Goal: Task Accomplishment & Management: Use online tool/utility

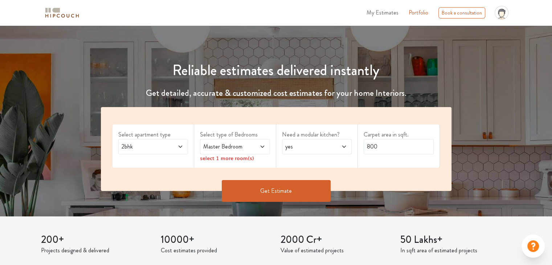
scroll to position [52, 0]
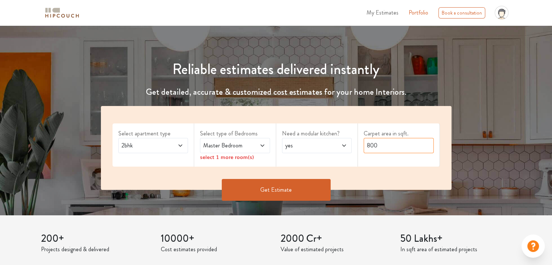
click at [382, 146] on input "800" at bounding box center [399, 145] width 70 height 15
type input "1200"
click at [247, 143] on span "Master Bedroom" at bounding box center [226, 145] width 48 height 9
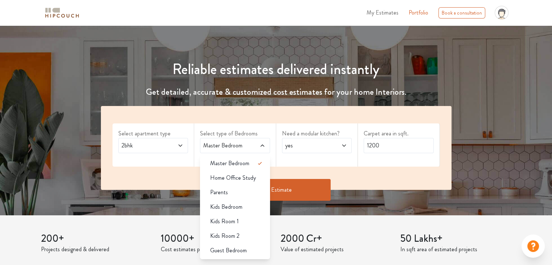
click at [263, 148] on span at bounding box center [257, 145] width 16 height 9
click at [273, 164] on div "Select type of Bedrooms Master Bedroom Master Bedroom Home Office Study Parents…" at bounding box center [235, 144] width 82 height 43
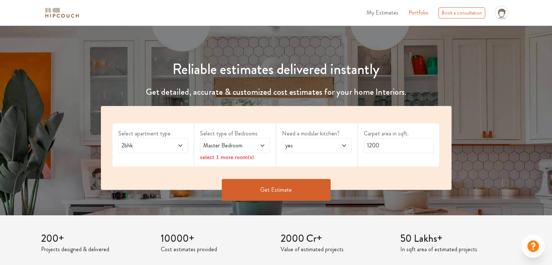
click at [247, 159] on div "select 1 more room(s)" at bounding box center [235, 157] width 70 height 8
click at [265, 140] on div "Master Bedroom" at bounding box center [235, 145] width 70 height 15
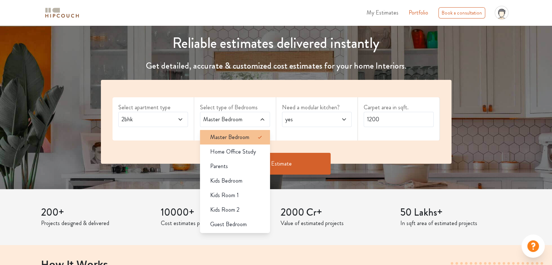
scroll to position [78, 0]
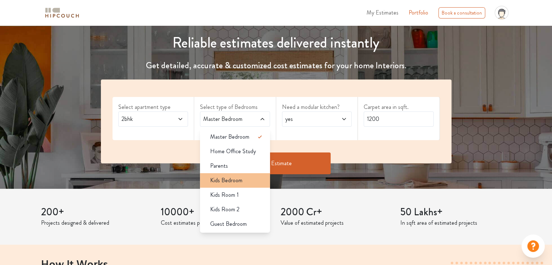
click at [239, 181] on span "Kids Bedroom" at bounding box center [226, 180] width 32 height 9
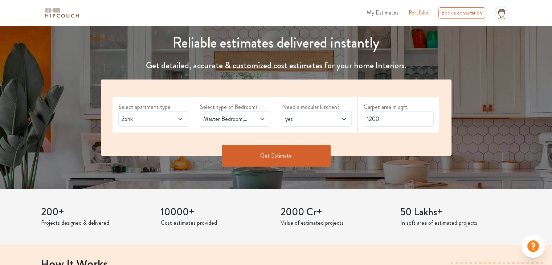
click at [268, 156] on button "Get Estimate" at bounding box center [276, 156] width 109 height 22
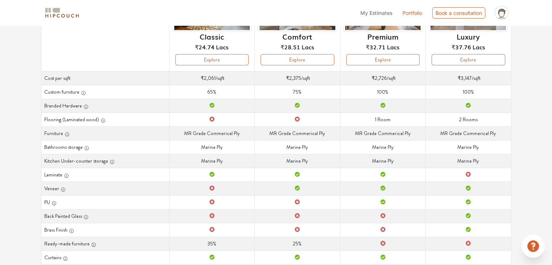
scroll to position [68, 0]
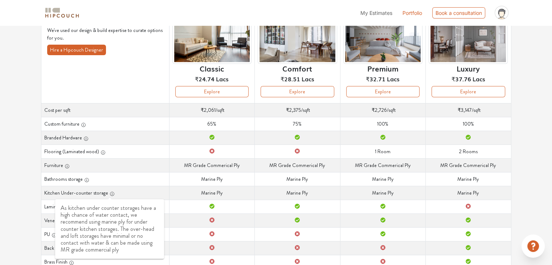
click at [112, 193] on icon "button" at bounding box center [112, 194] width 0 height 2
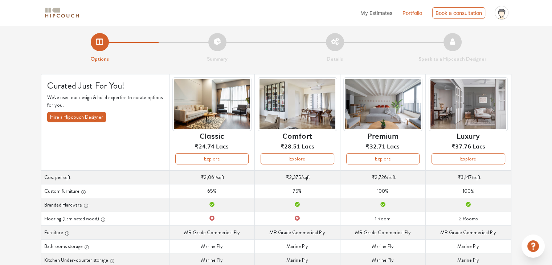
scroll to position [0, 0]
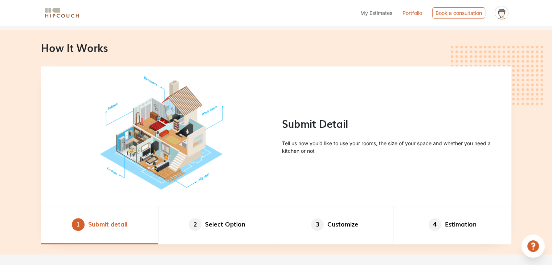
scroll to position [316, 0]
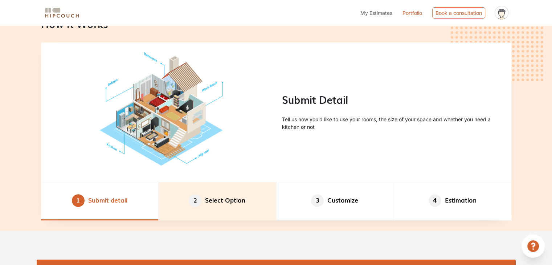
click at [203, 206] on li "2 Select Option" at bounding box center [218, 201] width 118 height 38
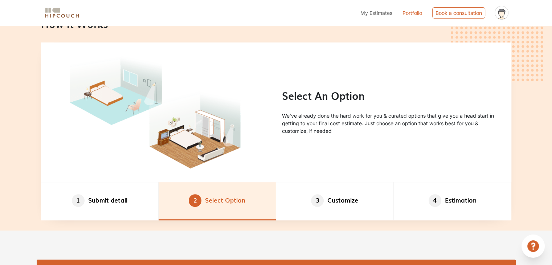
click at [203, 206] on li "2 Select Option" at bounding box center [218, 201] width 118 height 38
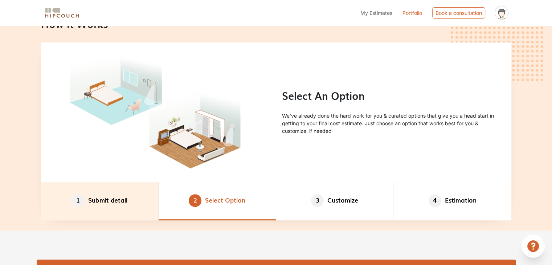
click at [115, 201] on li "1 Submit detail" at bounding box center [100, 201] width 118 height 38
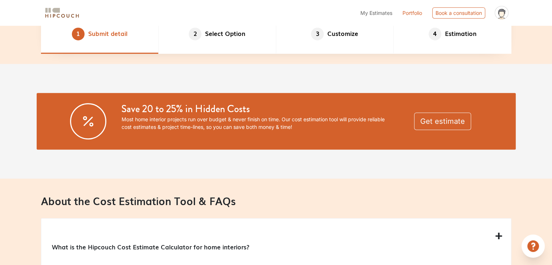
scroll to position [484, 0]
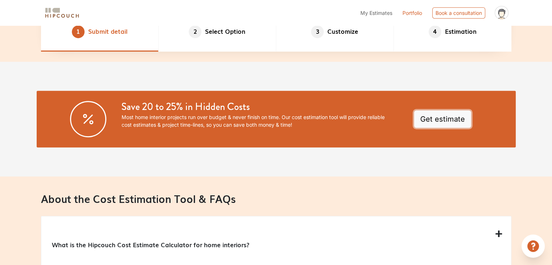
click at [443, 120] on button "Get estimate" at bounding box center [442, 118] width 57 height 17
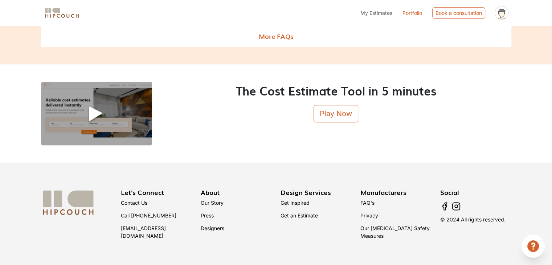
scroll to position [872, 0]
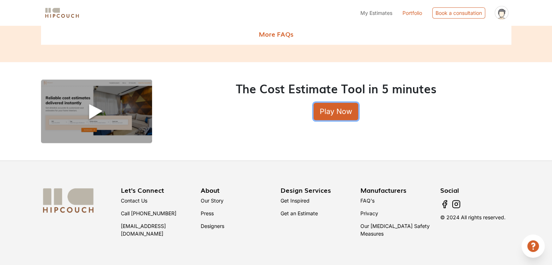
click at [322, 108] on button "Play Now" at bounding box center [336, 111] width 45 height 17
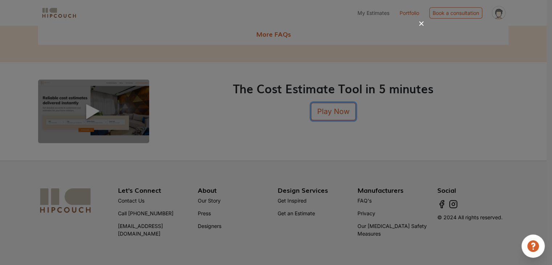
click at [445, 250] on div at bounding box center [276, 132] width 552 height 265
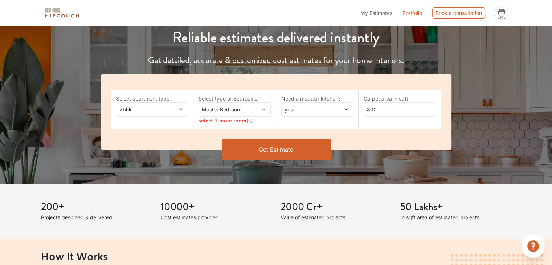
scroll to position [0, 0]
